Goal: Information Seeking & Learning: Learn about a topic

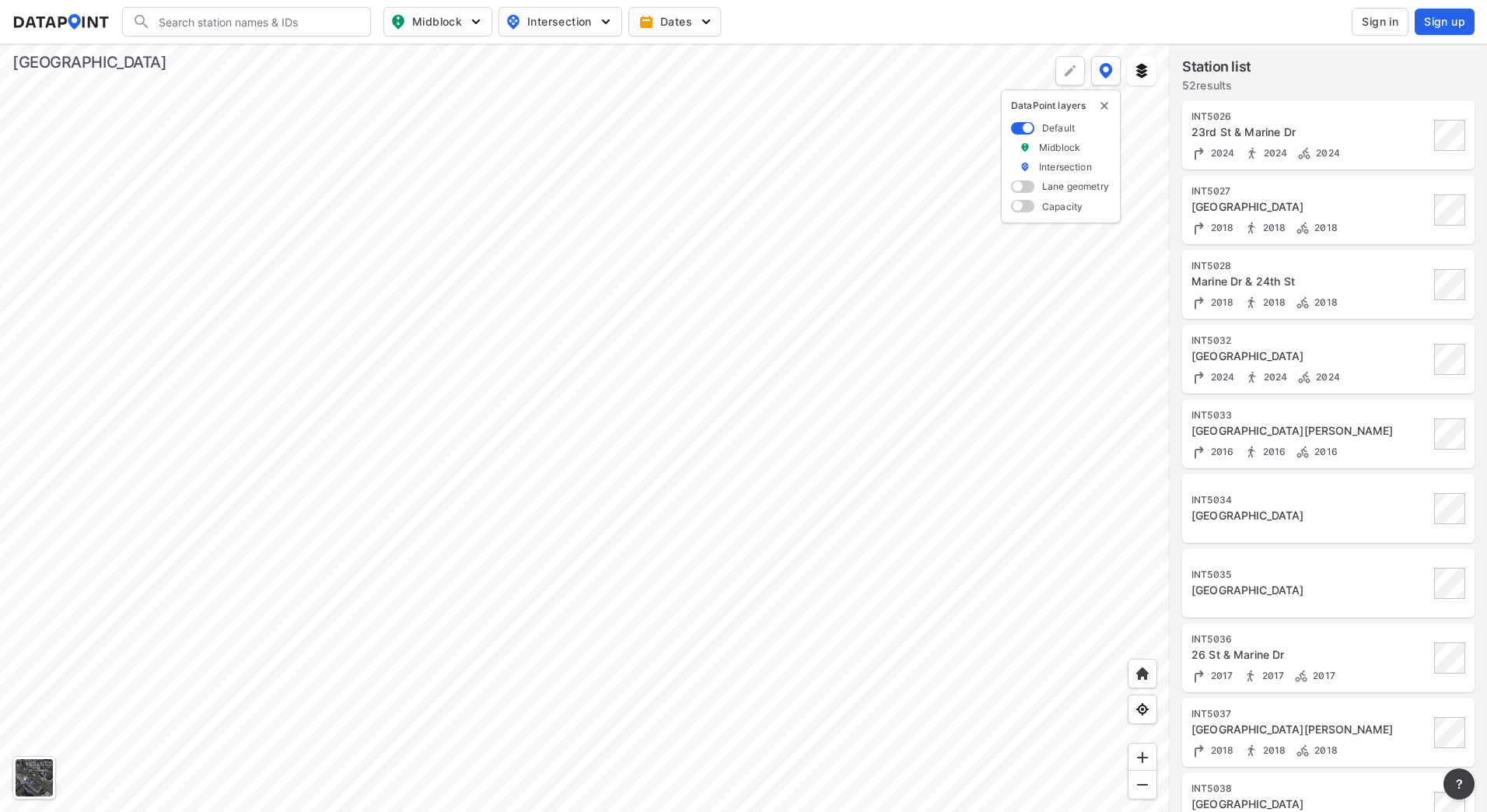
click at [784, 505] on div at bounding box center [585, 428] width 1170 height 768
click at [1031, 489] on div at bounding box center [585, 428] width 1170 height 768
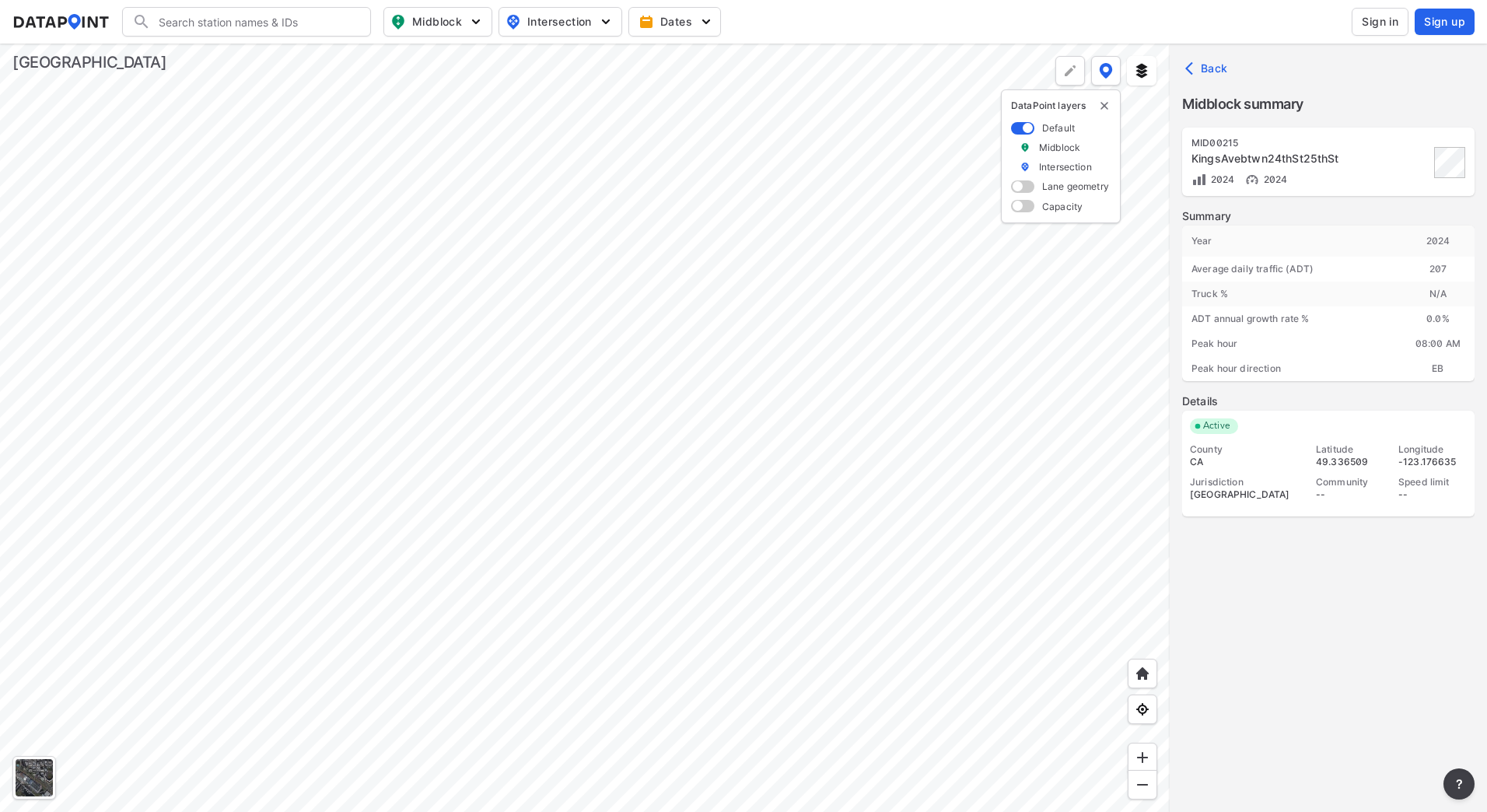
click at [1387, 15] on span "Sign in" at bounding box center [1380, 22] width 36 height 15
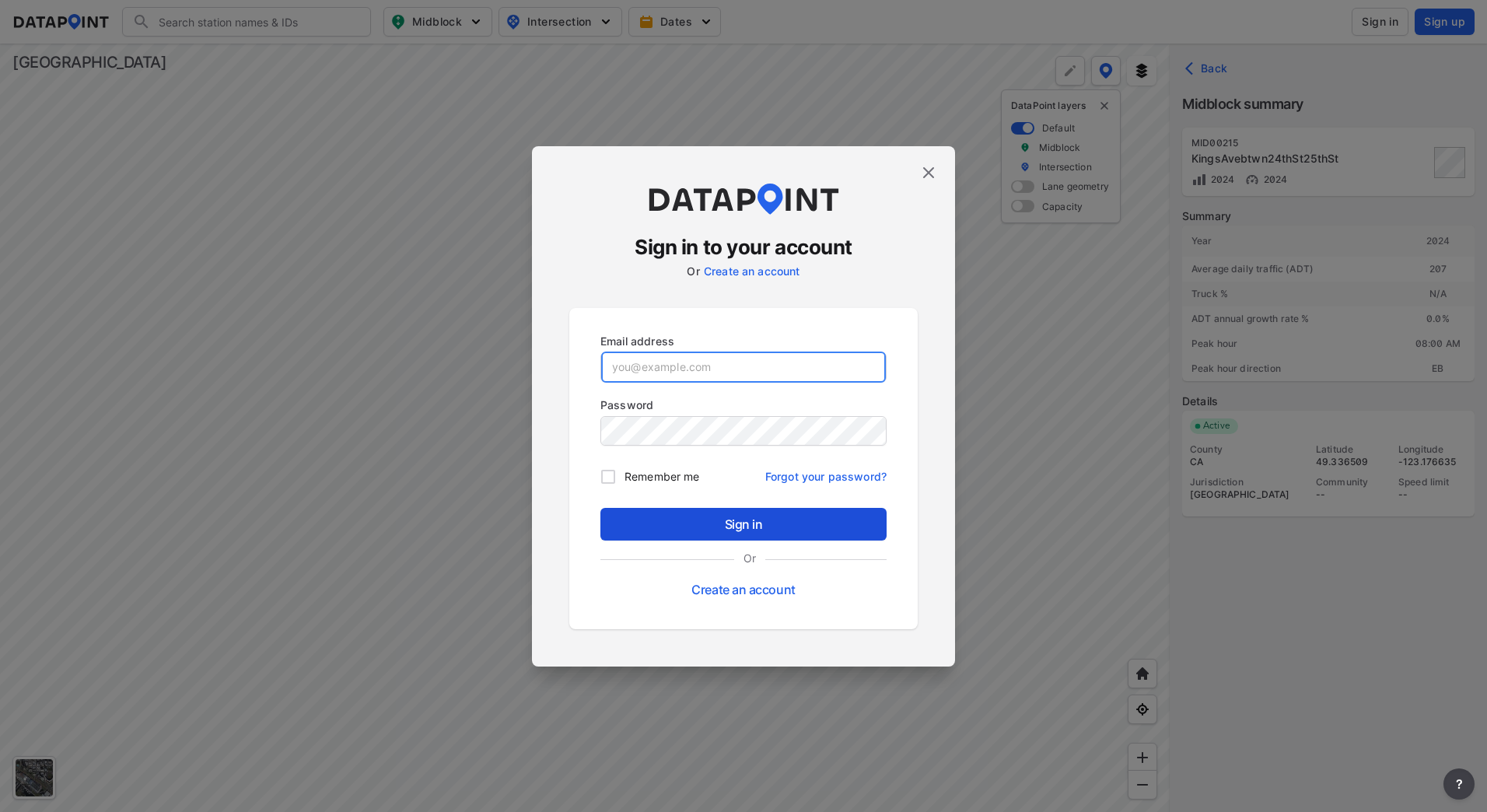
type input "[EMAIL_ADDRESS][DOMAIN_NAME]"
click at [724, 526] on span "Sign in" at bounding box center [743, 524] width 261 height 19
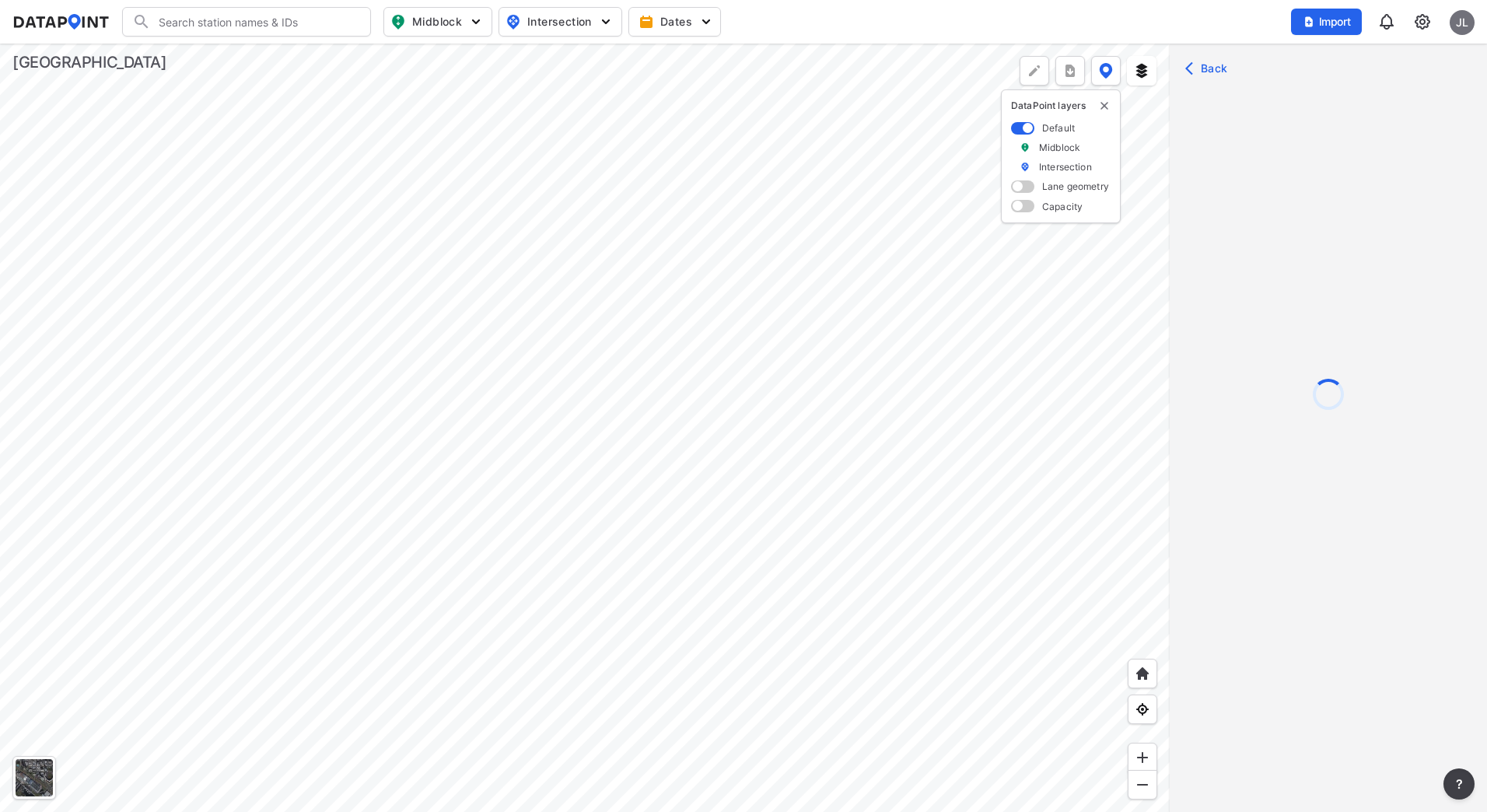
click at [385, 346] on div at bounding box center [585, 428] width 1170 height 768
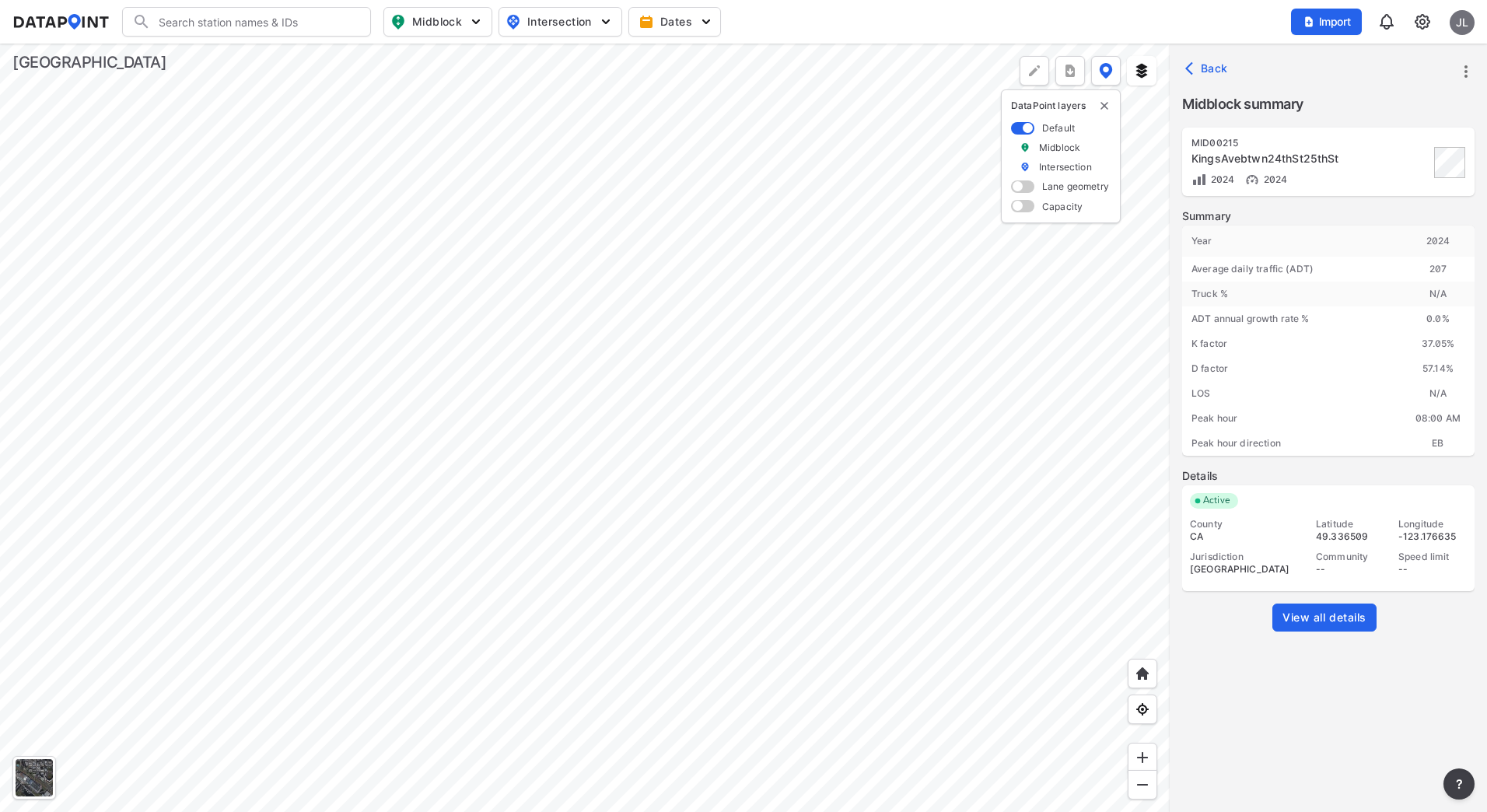
click at [1343, 610] on span "View all details" at bounding box center [1324, 617] width 84 height 15
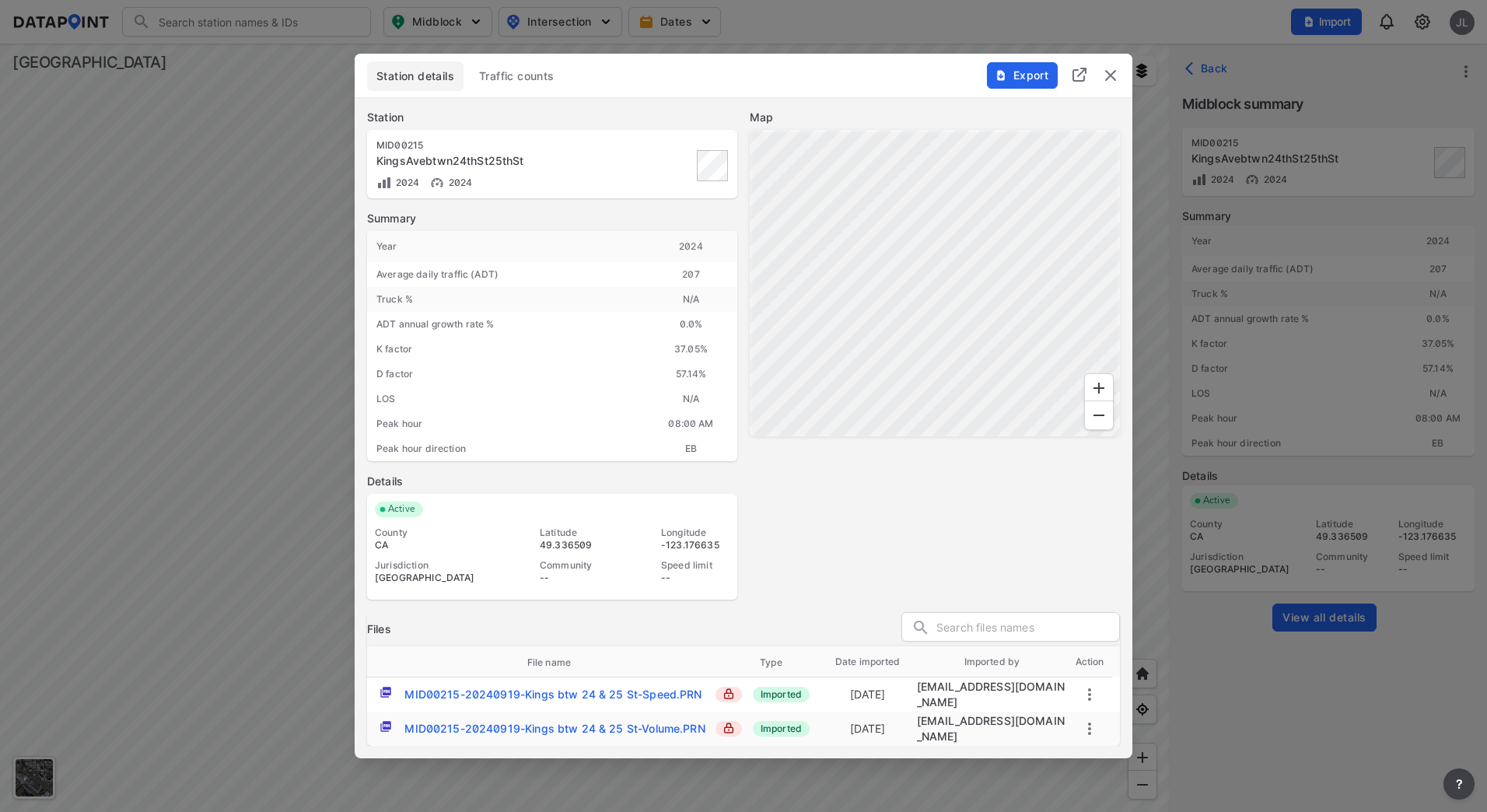
click at [542, 86] on button "Traffic counts" at bounding box center [517, 76] width 94 height 30
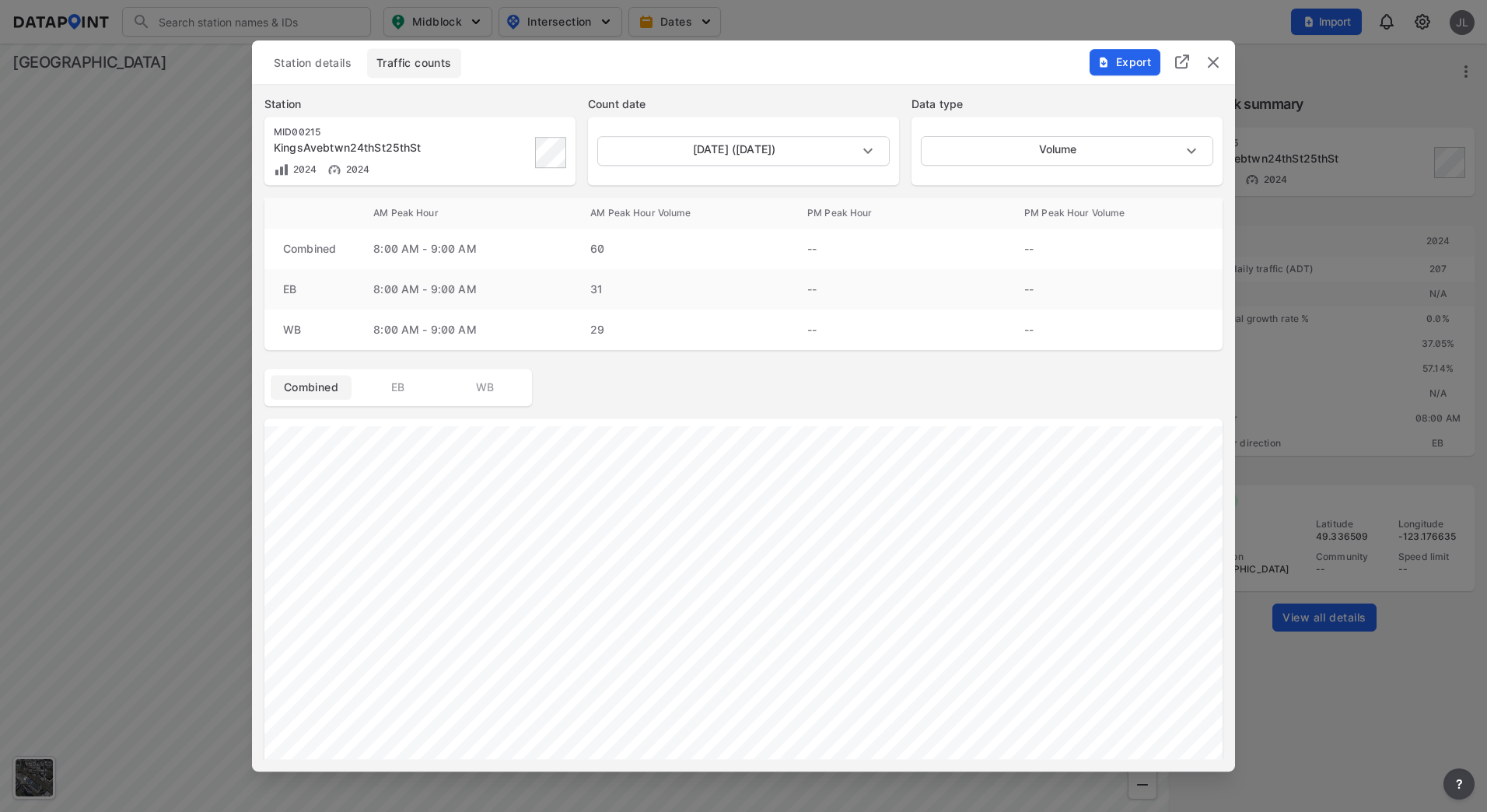
click at [1211, 59] on img "delete" at bounding box center [1213, 63] width 19 height 19
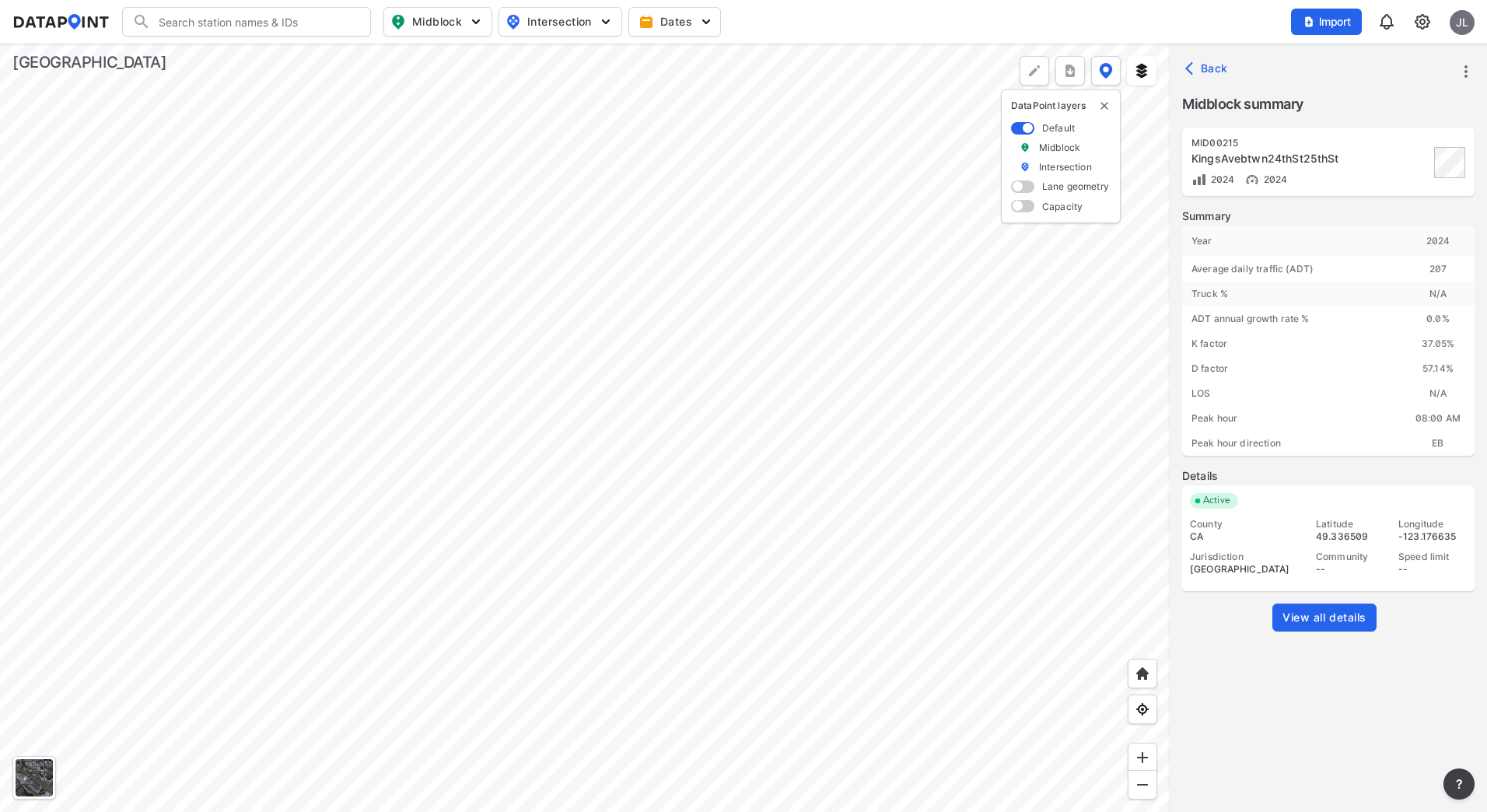
click at [299, 411] on div at bounding box center [585, 428] width 1170 height 768
click at [268, 388] on div at bounding box center [585, 428] width 1170 height 768
click at [297, 391] on div at bounding box center [585, 428] width 1170 height 768
click at [381, 362] on div at bounding box center [585, 428] width 1170 height 768
click at [462, 564] on div at bounding box center [585, 428] width 1170 height 768
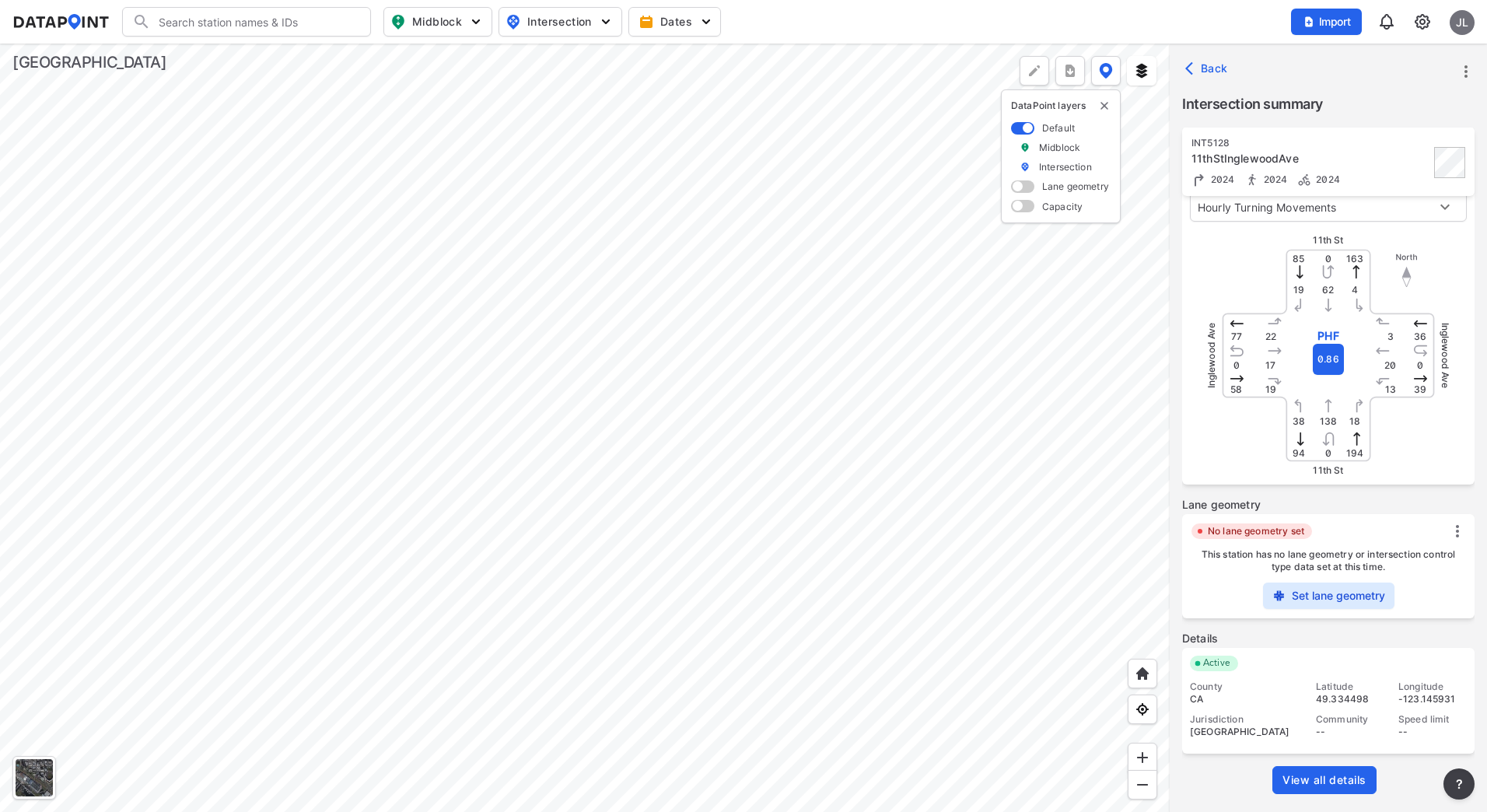
scroll to position [143, 0]
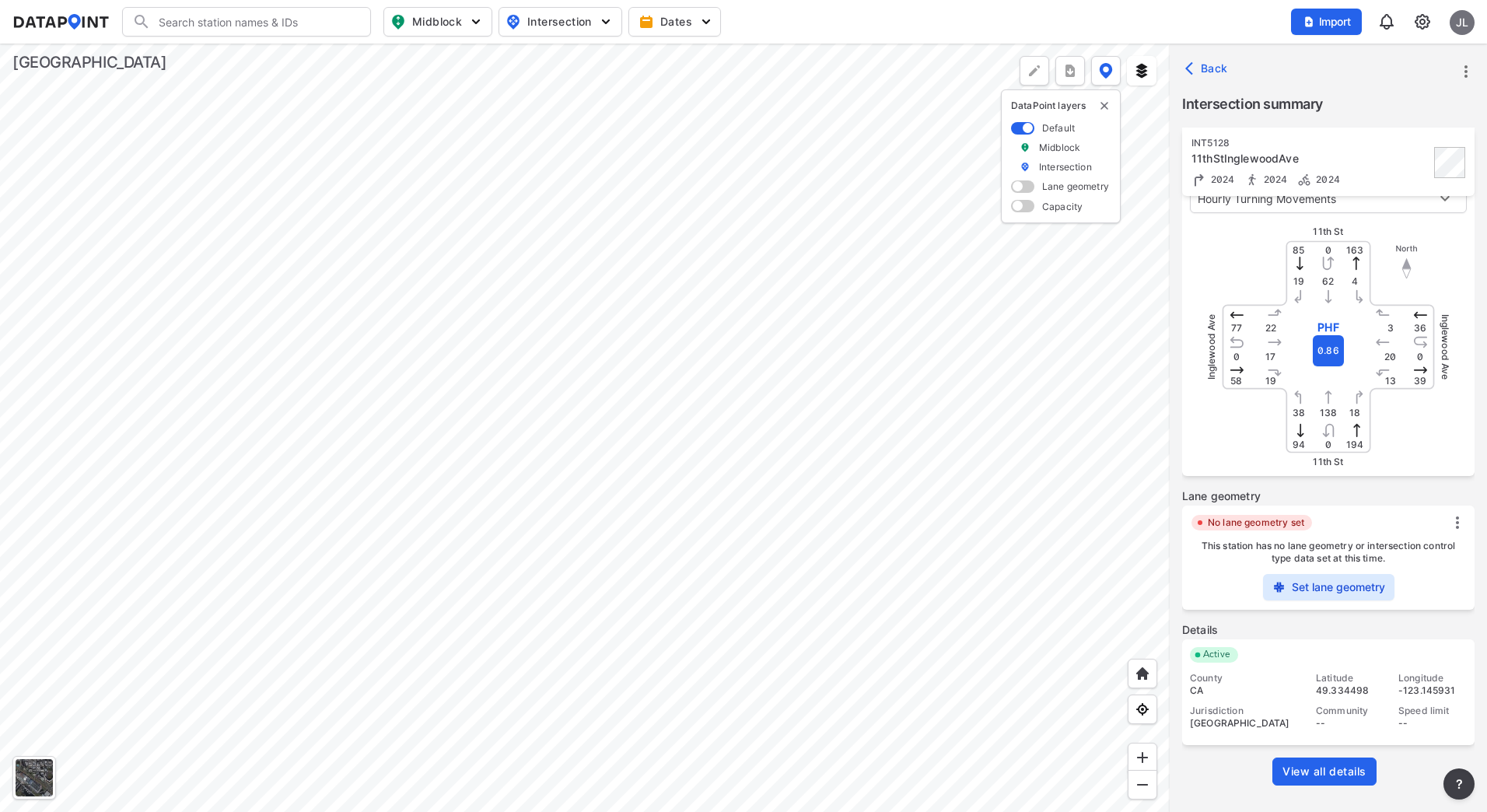
click at [1344, 771] on span "View all details" at bounding box center [1324, 771] width 84 height 15
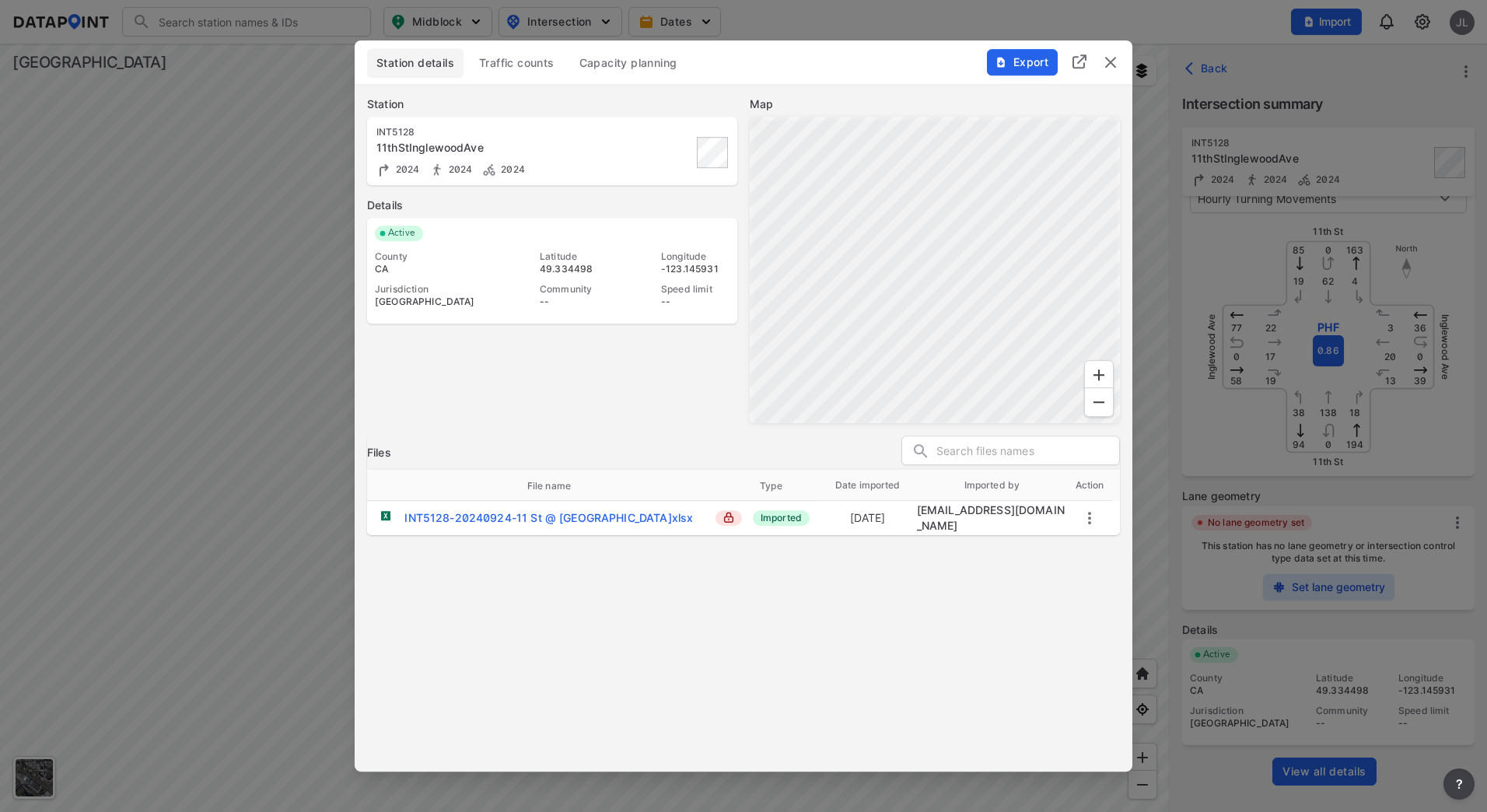
click at [508, 63] on span "Traffic counts" at bounding box center [517, 63] width 75 height 15
